Goal: Transaction & Acquisition: Purchase product/service

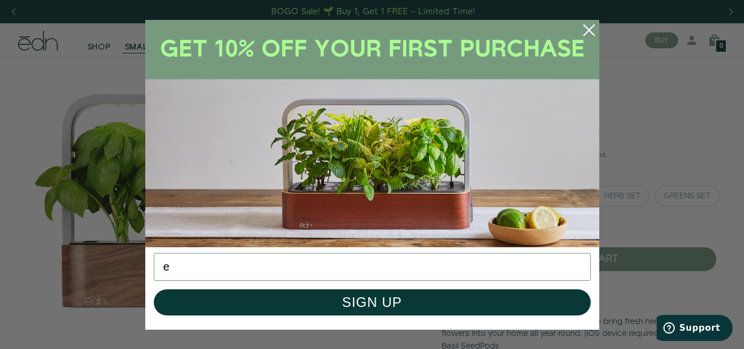
type input "[EMAIL_ADDRESS][DOMAIN_NAME]"
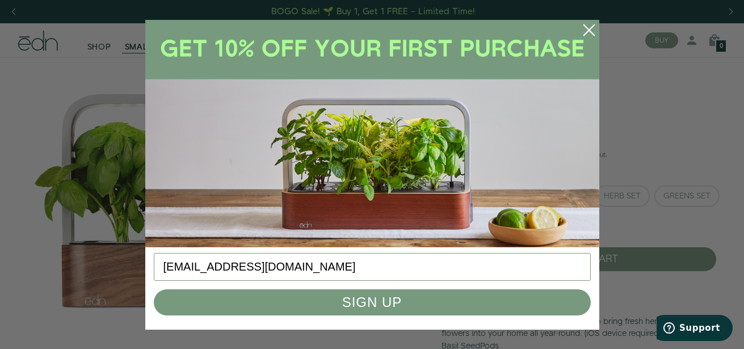
click at [366, 305] on button "SIGN UP" at bounding box center [372, 302] width 437 height 26
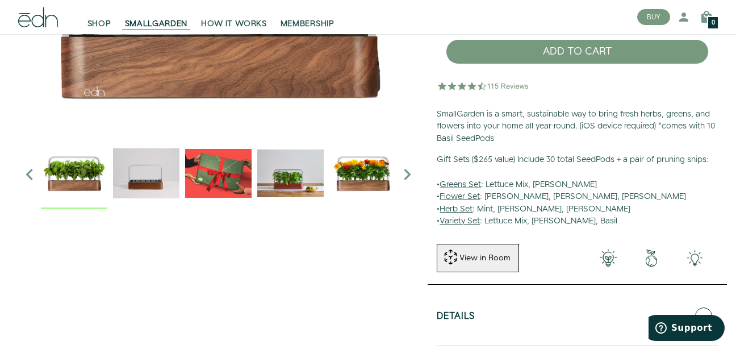
scroll to position [227, 0]
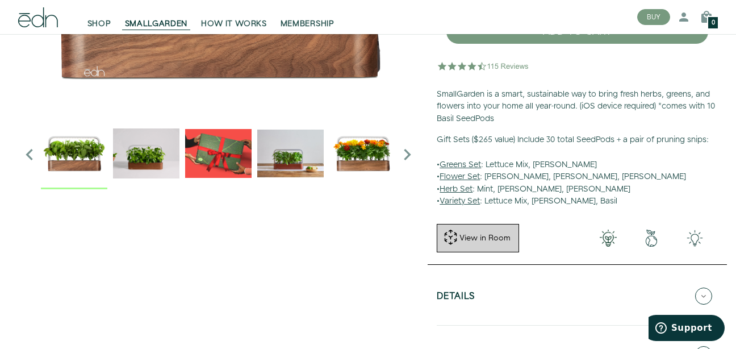
click at [500, 244] on button "View in Room" at bounding box center [478, 238] width 82 height 28
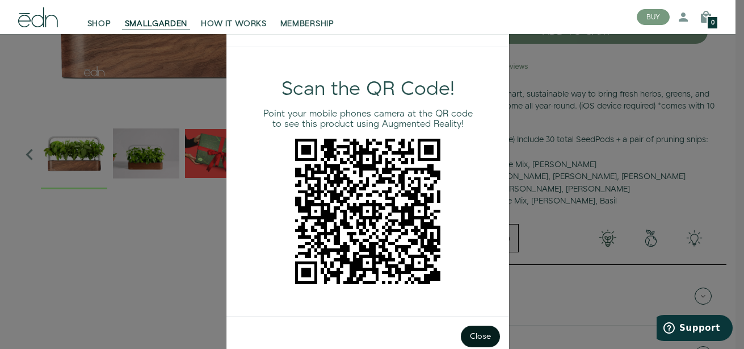
click at [483, 339] on button "Close" at bounding box center [480, 336] width 39 height 22
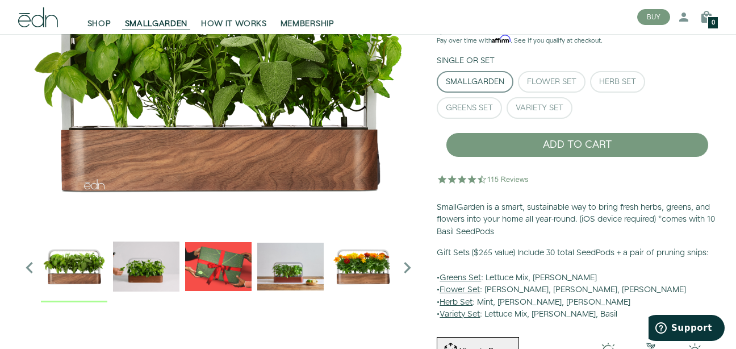
scroll to position [114, 0]
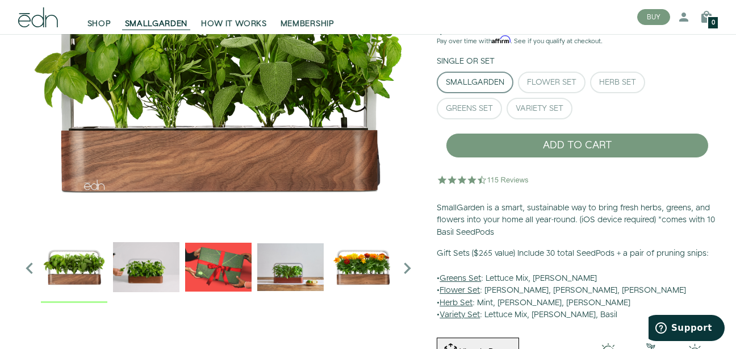
click at [406, 266] on icon "Next slide" at bounding box center [407, 268] width 23 height 23
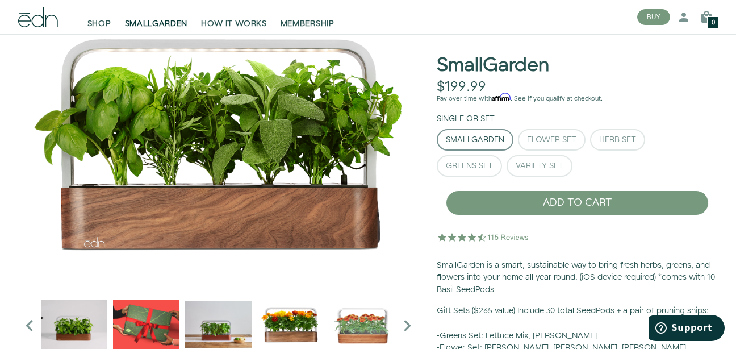
scroll to position [57, 0]
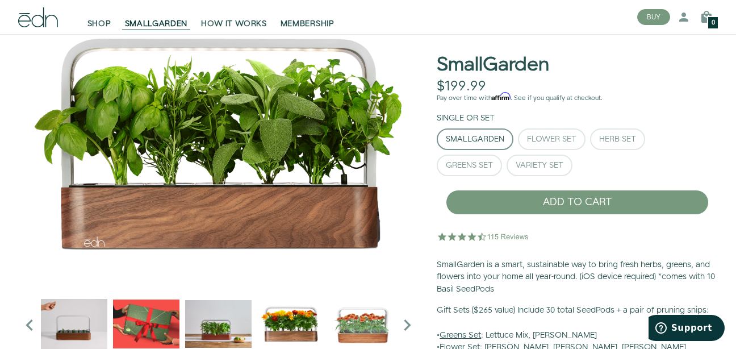
click at [62, 331] on img "2 / 6" at bounding box center [74, 323] width 66 height 66
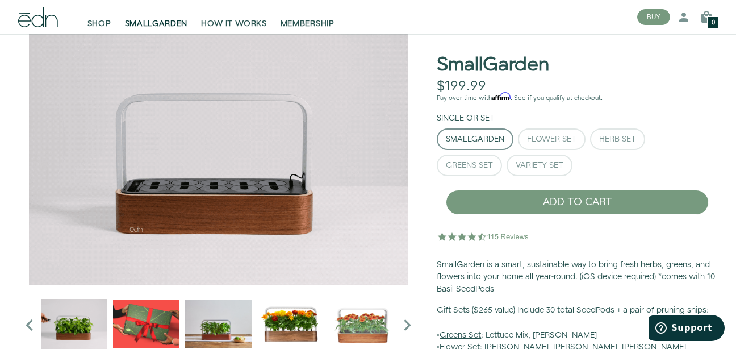
click at [153, 343] on img "3 / 6" at bounding box center [146, 323] width 66 height 66
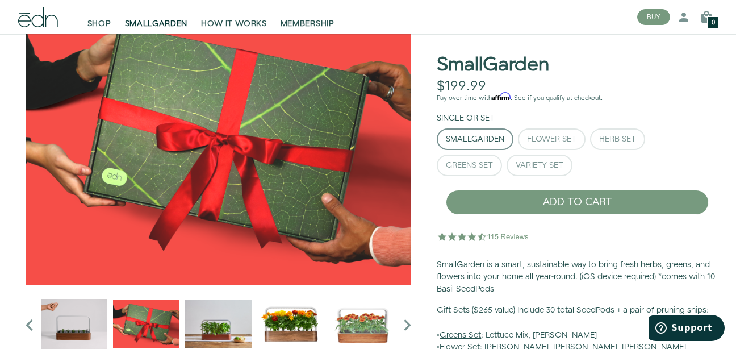
click at [213, 328] on img "4 / 6" at bounding box center [218, 323] width 66 height 66
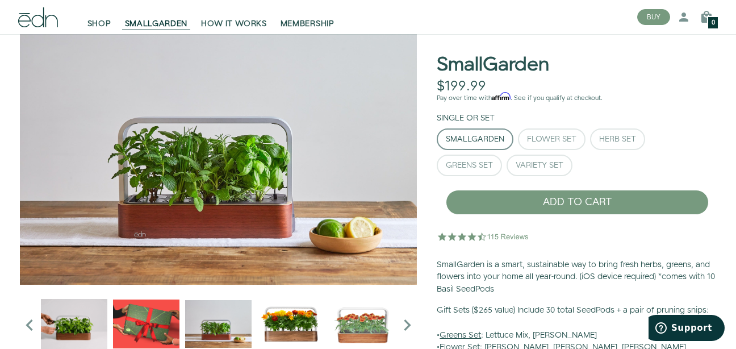
click at [275, 330] on img "5 / 6" at bounding box center [290, 323] width 66 height 66
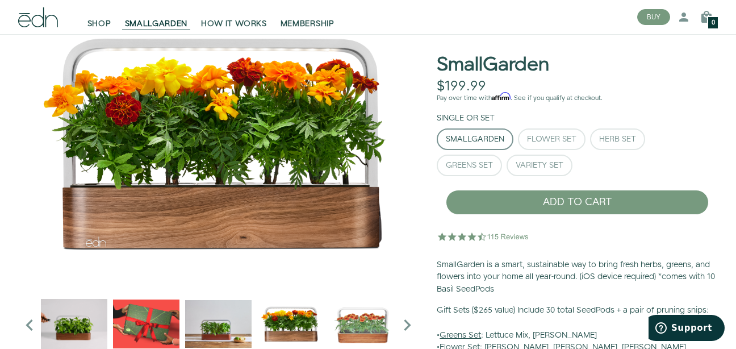
click at [337, 330] on img "6 / 6" at bounding box center [362, 323] width 66 height 66
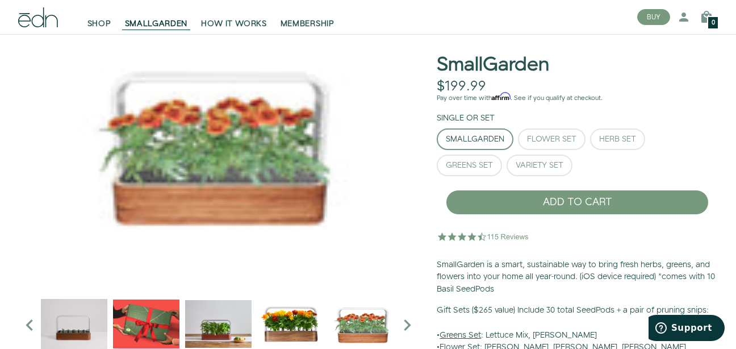
click at [223, 168] on button "SmallGarden" at bounding box center [218, 143] width 400 height 284
click at [353, 326] on img "6 / 6" at bounding box center [362, 323] width 66 height 66
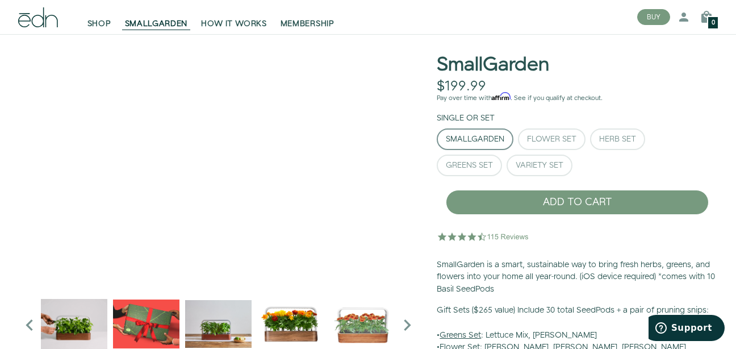
click at [405, 324] on icon "Next slide" at bounding box center [407, 324] width 23 height 23
click at [404, 326] on icon "Next slide" at bounding box center [407, 324] width 23 height 23
click at [28, 328] on icon "Previous slide" at bounding box center [29, 324] width 23 height 23
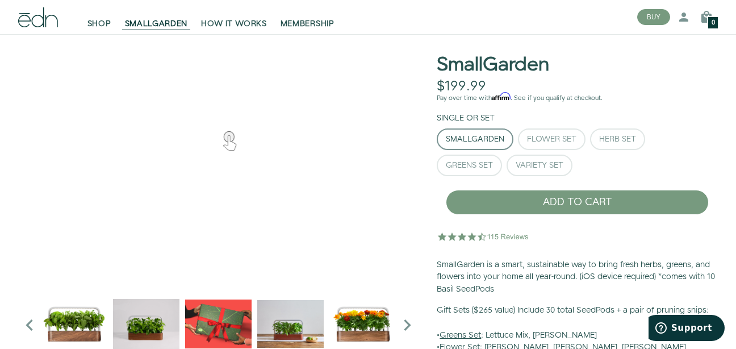
click at [28, 328] on icon "Previous slide" at bounding box center [29, 324] width 23 height 23
click at [554, 141] on div "Flower Set" at bounding box center [551, 139] width 49 height 8
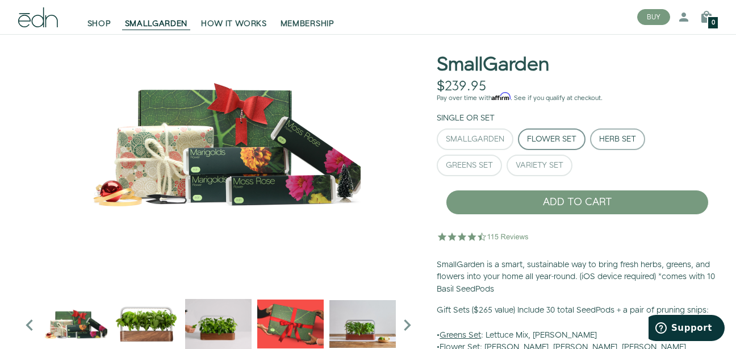
click at [614, 146] on button "Herb Set" at bounding box center [617, 139] width 55 height 22
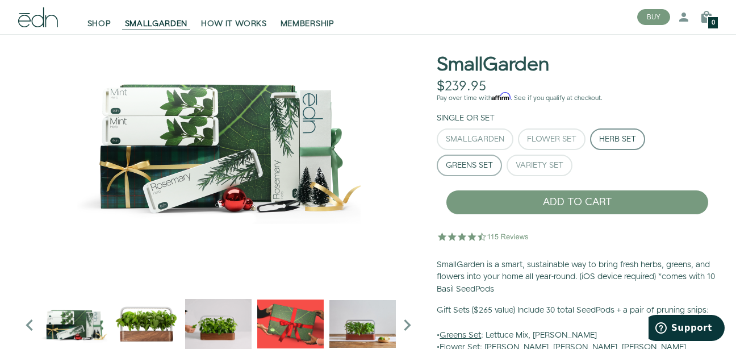
click at [465, 158] on button "Greens Set" at bounding box center [469, 165] width 65 height 22
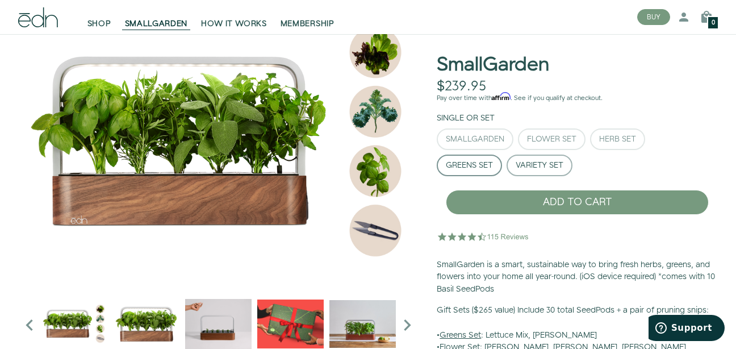
click at [538, 173] on button "Variety Set" at bounding box center [539, 165] width 66 height 22
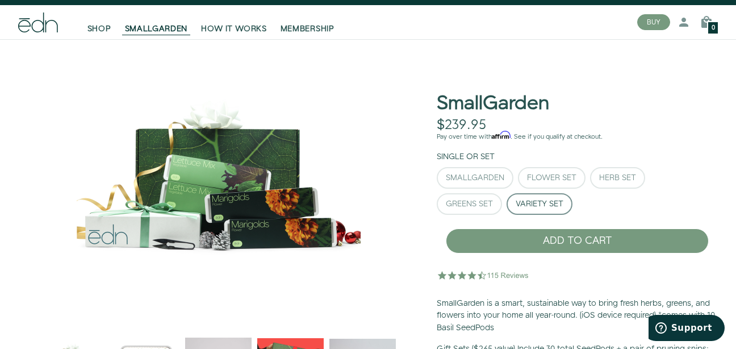
scroll to position [0, 0]
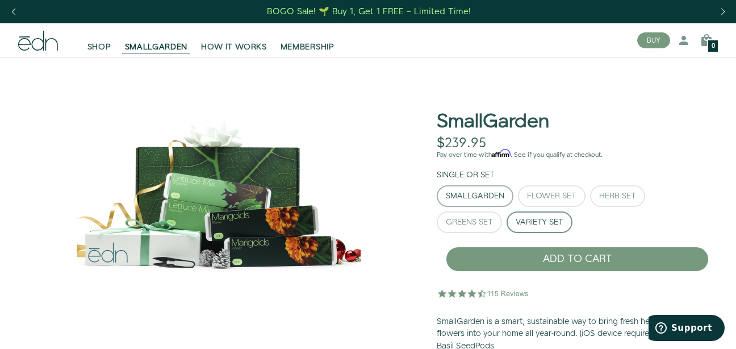
click at [469, 199] on div "SmallGarden" at bounding box center [475, 196] width 58 height 8
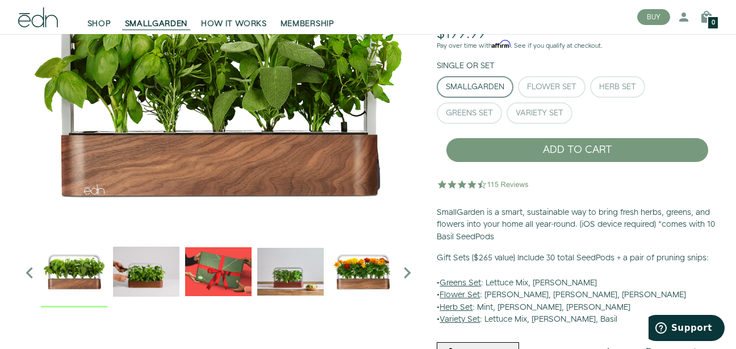
scroll to position [114, 0]
